Goal: Task Accomplishment & Management: Use online tool/utility

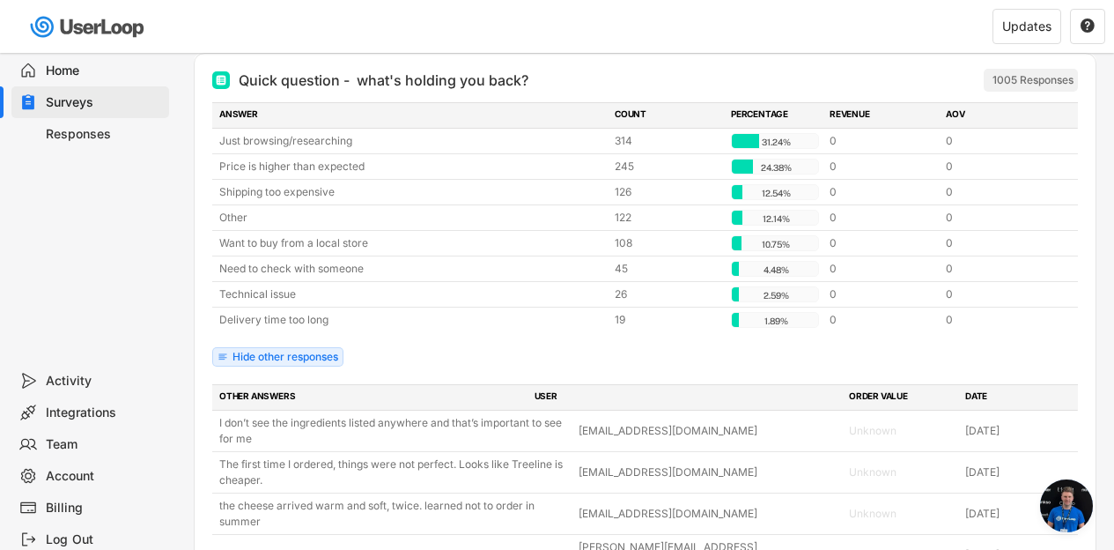
scroll to position [7060, 0]
click at [97, 104] on div "Surveys" at bounding box center [104, 102] width 116 height 17
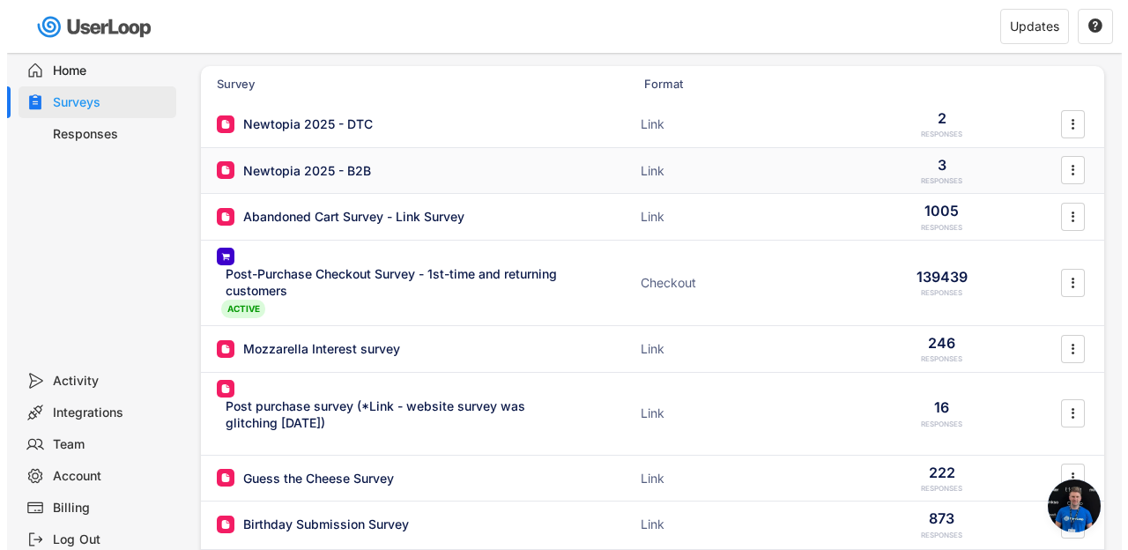
scroll to position [53, 0]
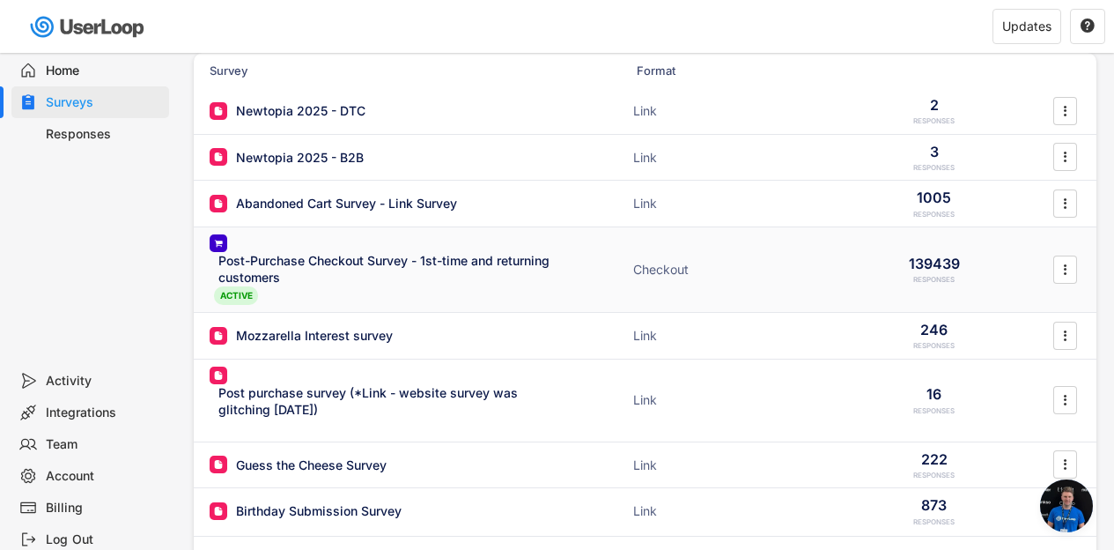
click at [315, 284] on div "Post-Purchase Checkout Survey - 1st-time and returning customers" at bounding box center [390, 269] width 344 height 34
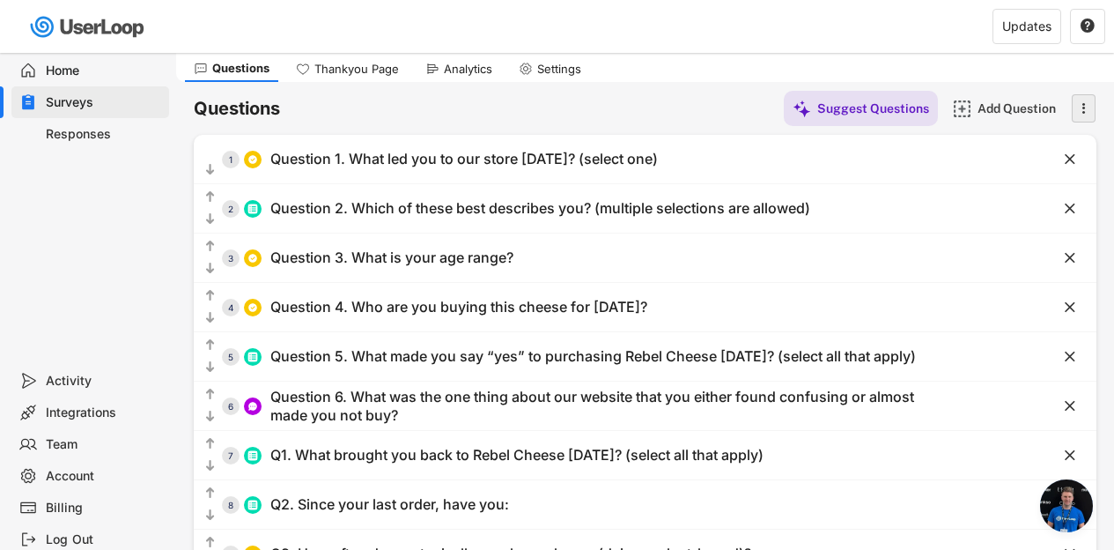
click at [1084, 112] on text "" at bounding box center [1085, 108] width 4 height 18
click at [608, 103] on div "Questions Suggest Questions Add Question " at bounding box center [645, 108] width 903 height 35
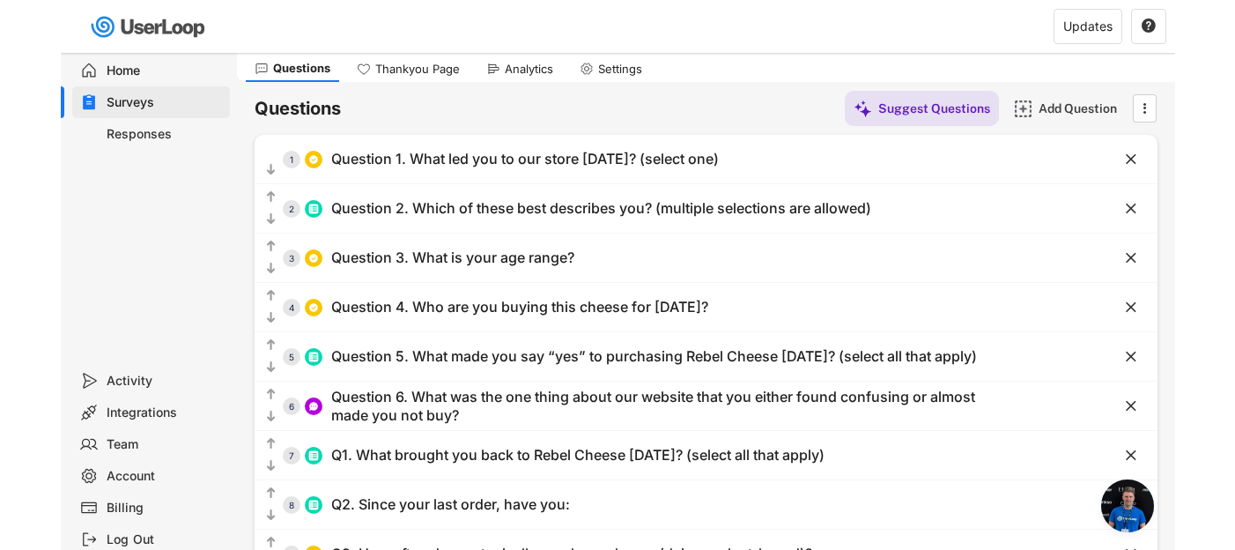
scroll to position [6816, 0]
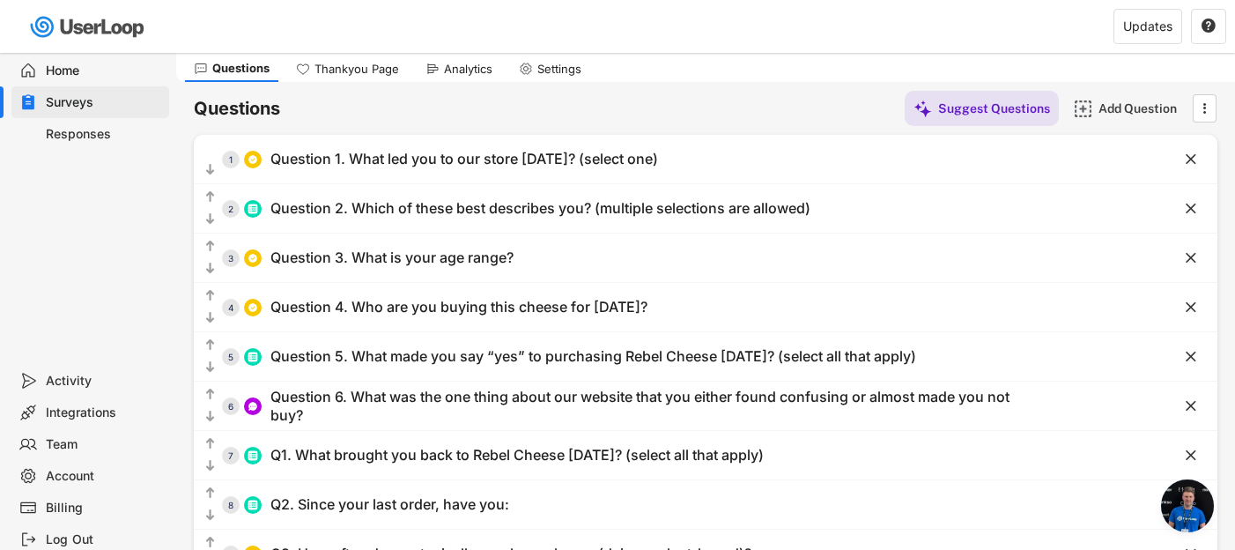
click at [85, 95] on div "Surveys" at bounding box center [104, 102] width 116 height 17
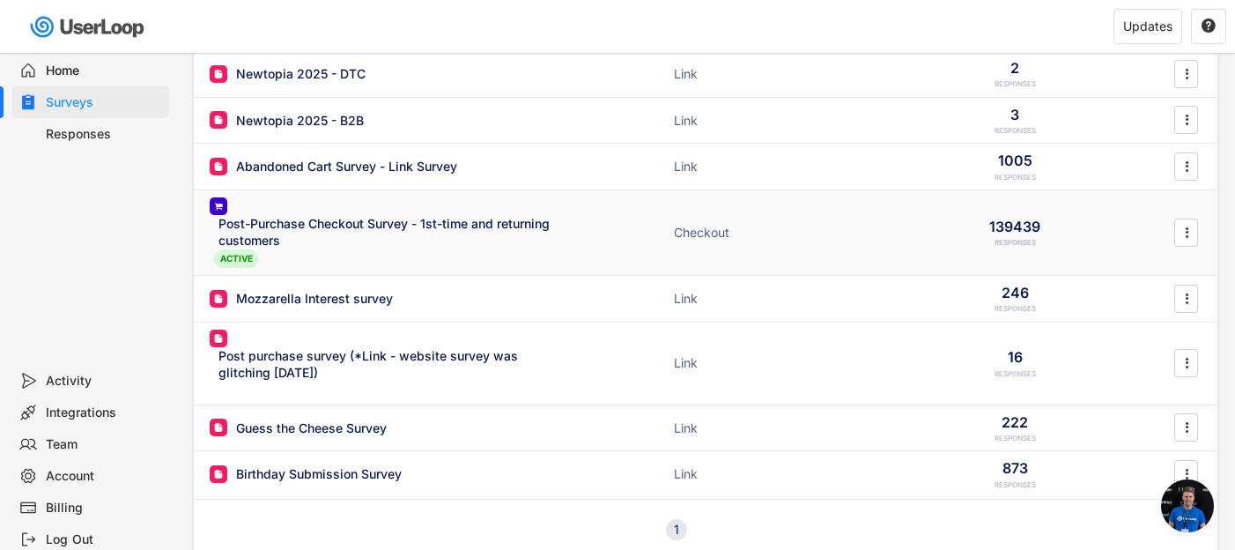
scroll to position [68, 0]
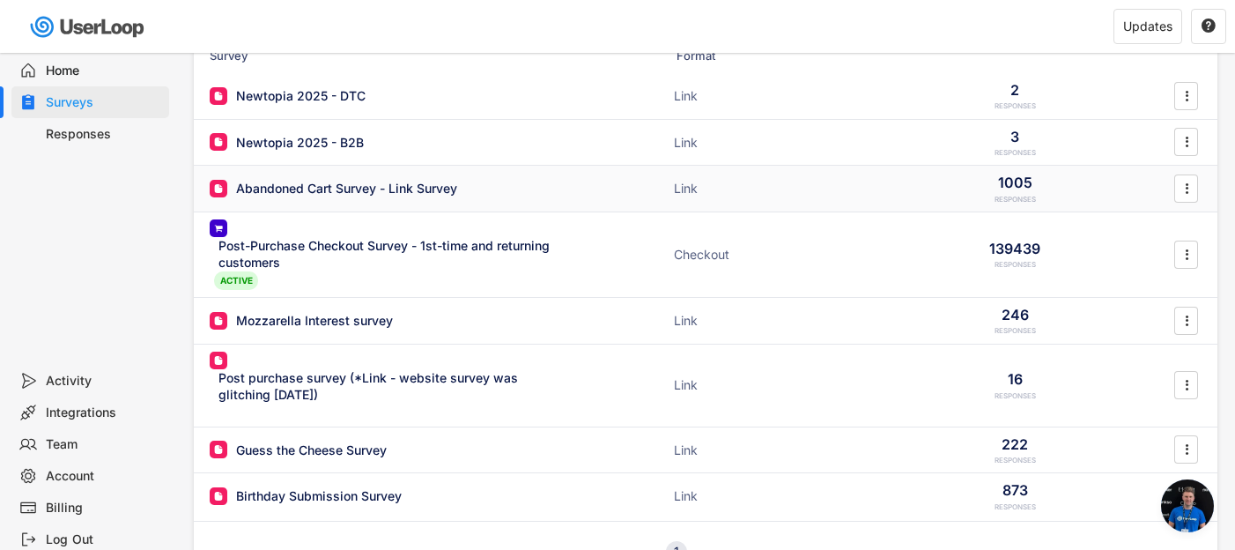
click at [358, 187] on div "Abandoned Cart Survey - Link Survey" at bounding box center [346, 189] width 221 height 18
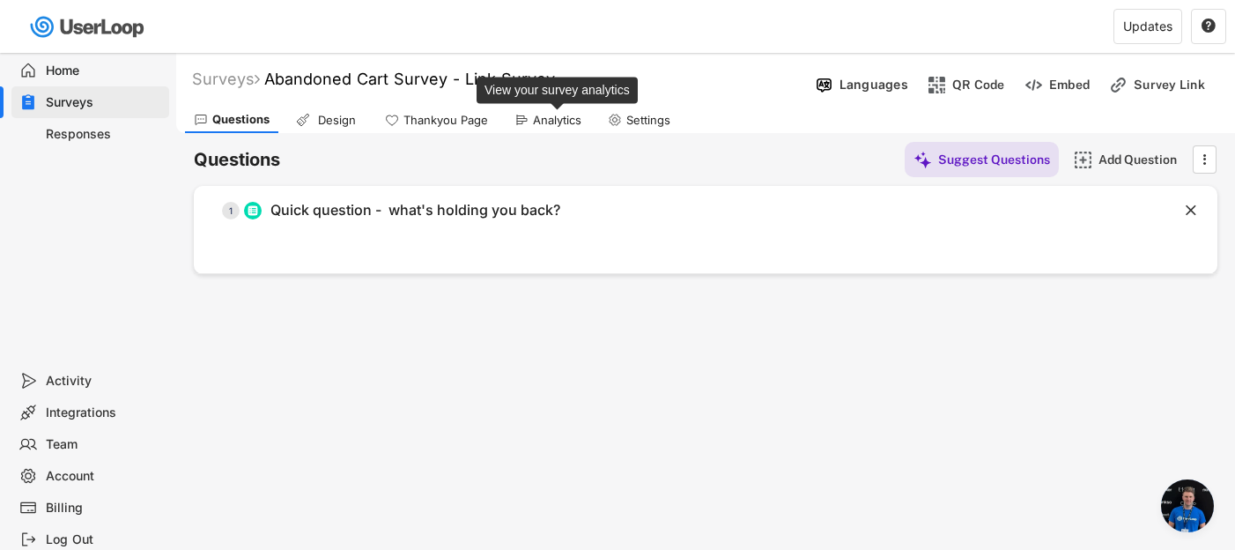
click at [547, 122] on div "Analytics" at bounding box center [557, 120] width 48 height 15
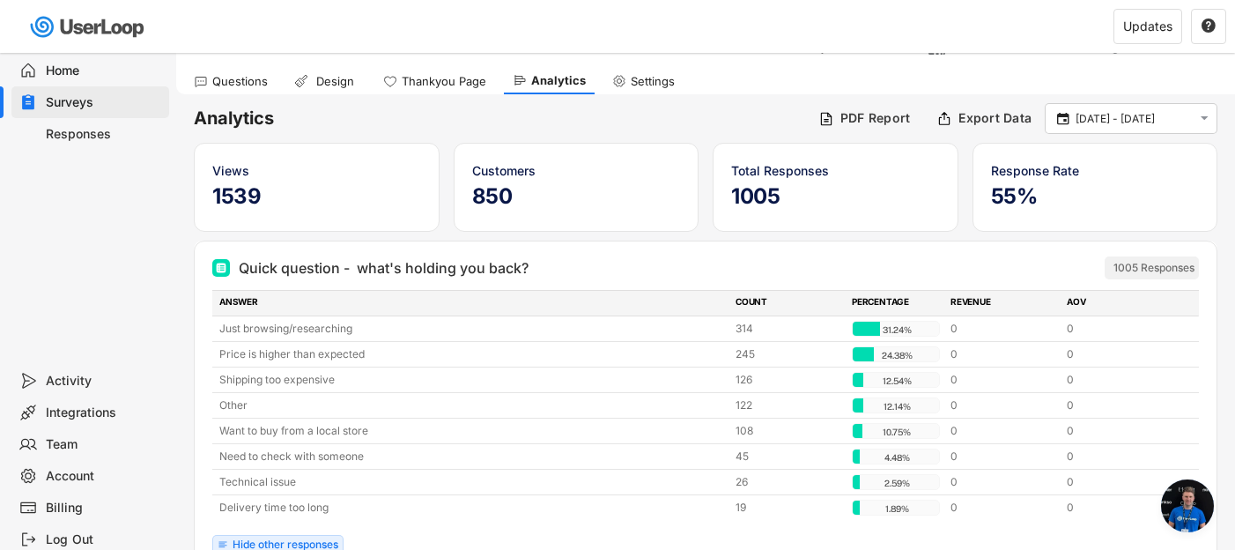
scroll to position [38, 0]
click at [1113, 116] on input "[DATE] - [DATE]" at bounding box center [1134, 120] width 116 height 18
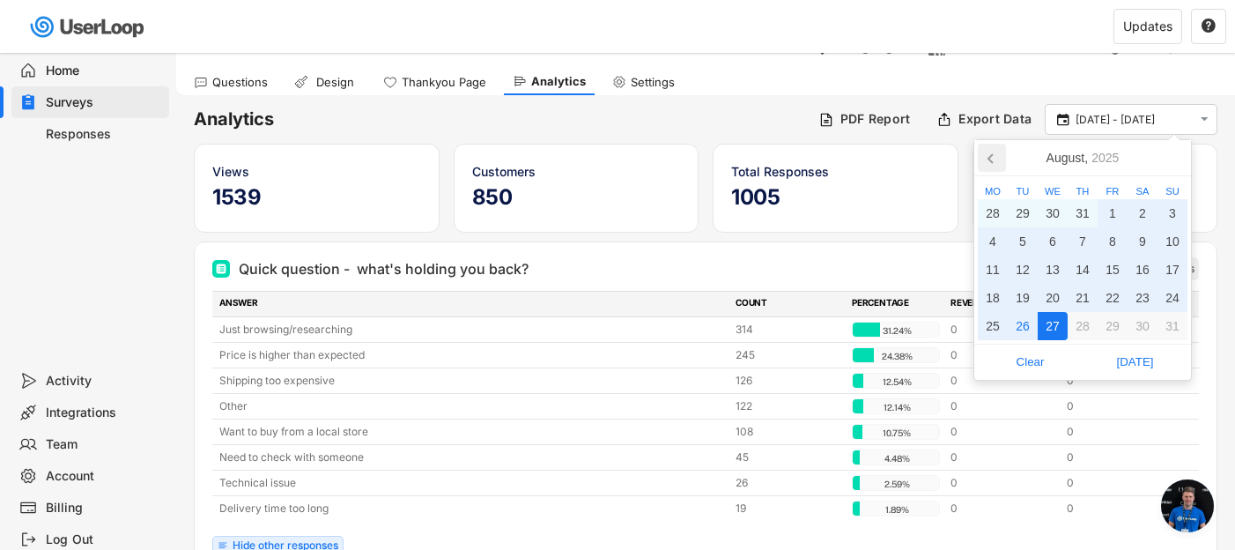
click at [991, 158] on icon at bounding box center [992, 158] width 28 height 28
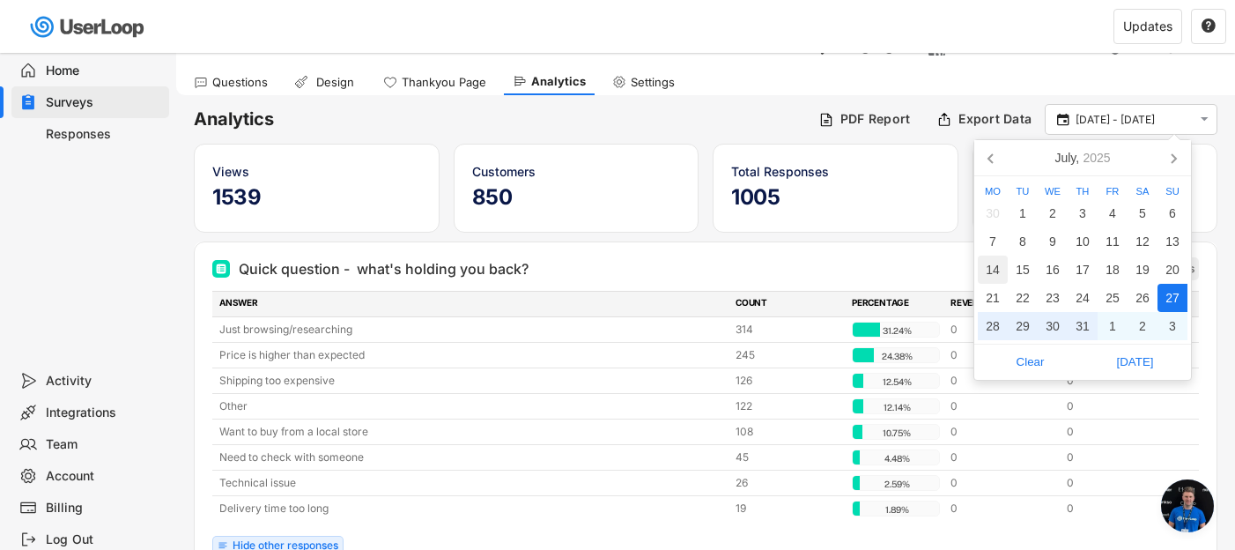
click at [995, 272] on div "14" at bounding box center [993, 269] width 30 height 28
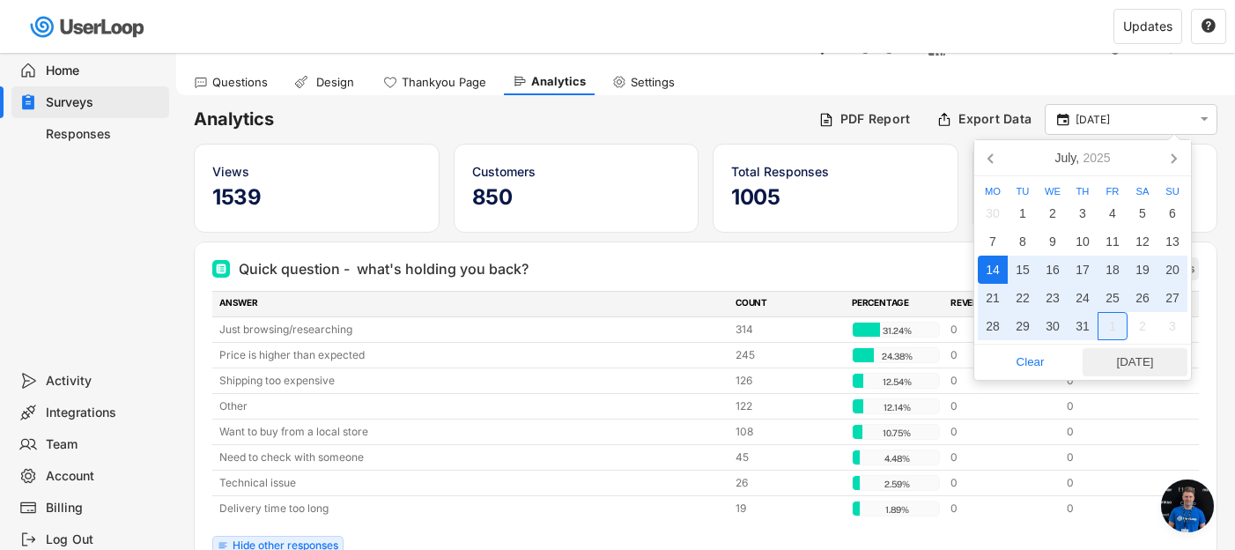
click at [1113, 366] on span "Today" at bounding box center [1135, 362] width 94 height 26
type input "14 Jul - 26 Aug"
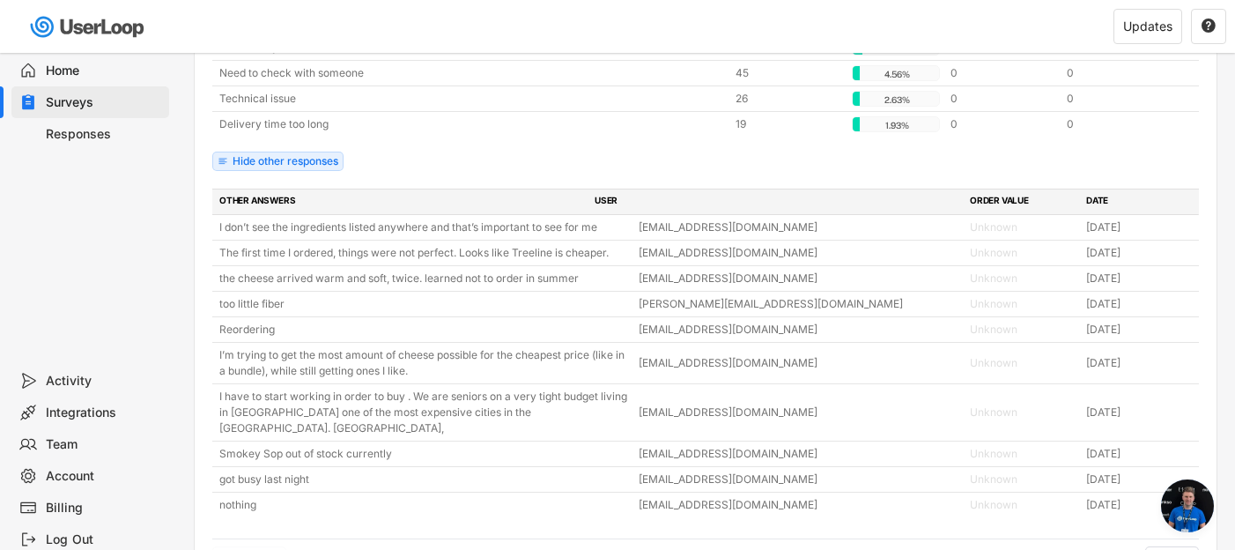
scroll to position [402, 0]
